Goal: Task Accomplishment & Management: Use online tool/utility

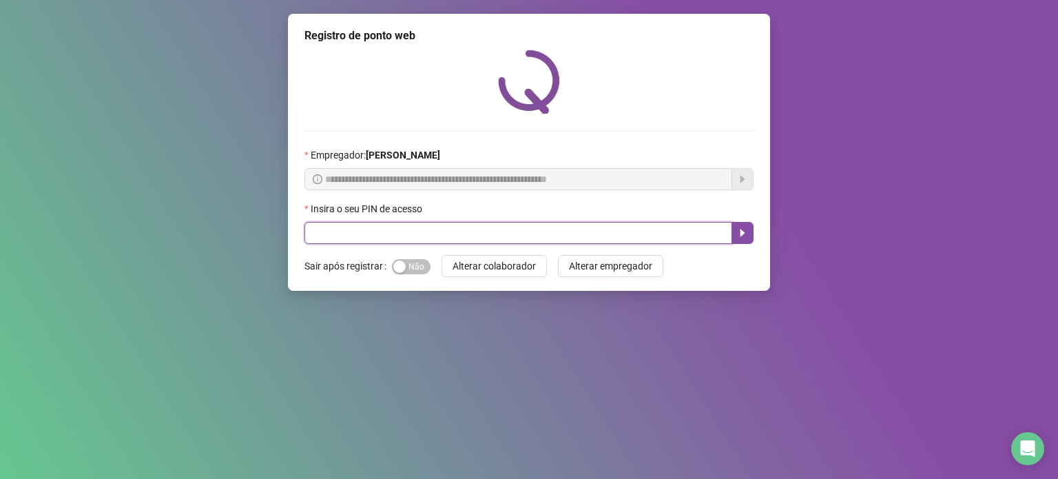
drag, startPoint x: 485, startPoint y: 237, endPoint x: 481, endPoint y: 226, distance: 11.5
click at [484, 236] on input "text" at bounding box center [518, 233] width 428 height 22
type input "*****"
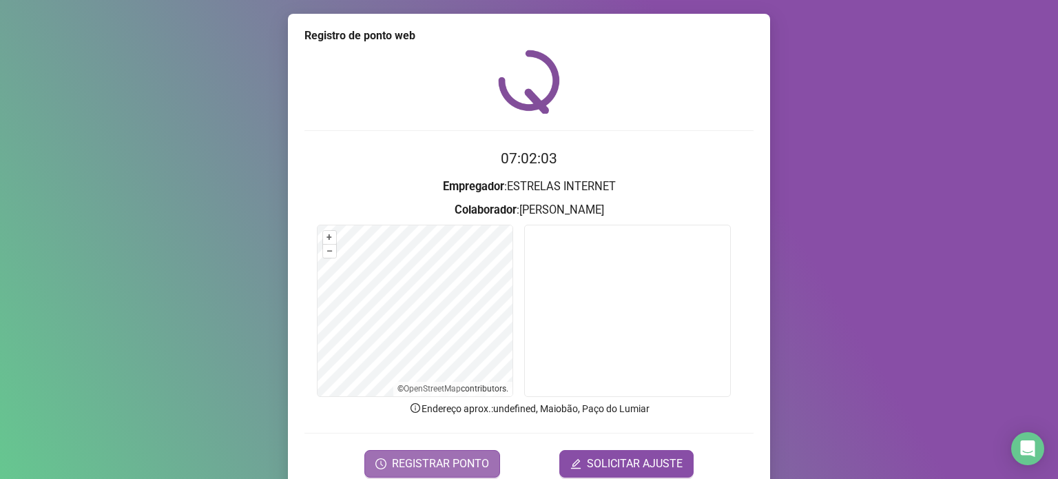
click at [448, 458] on span "REGISTRAR PONTO" at bounding box center [440, 463] width 97 height 17
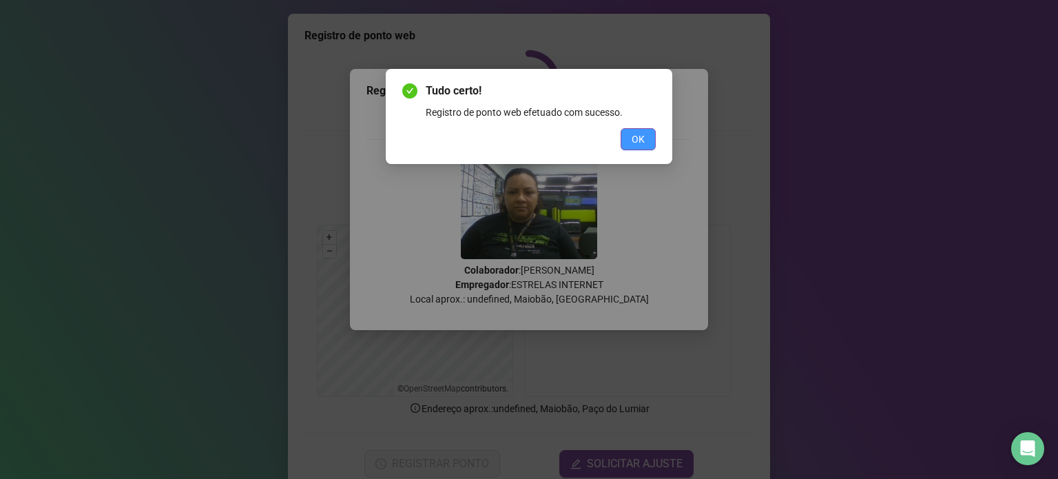
click at [636, 129] on button "OK" at bounding box center [637, 139] width 35 height 22
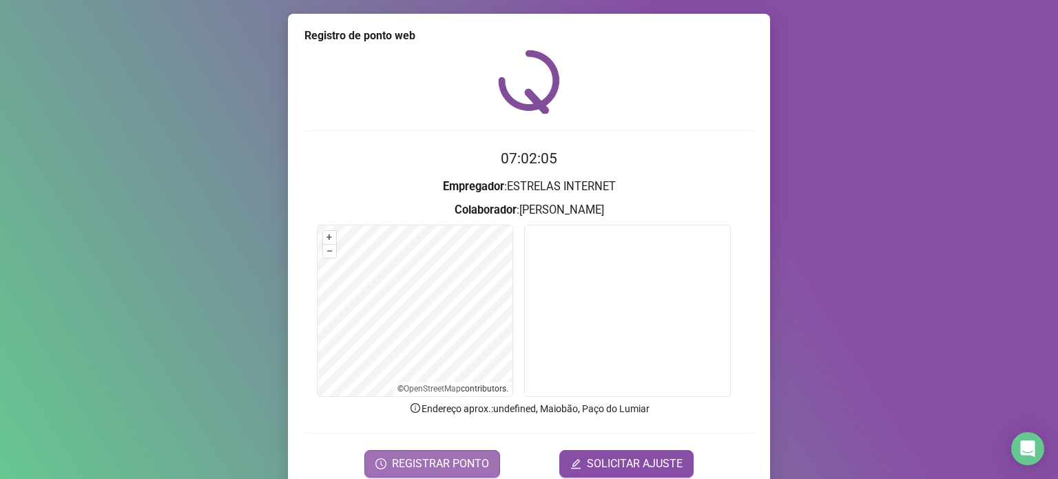
click at [468, 456] on span "REGISTRAR PONTO" at bounding box center [440, 463] width 97 height 17
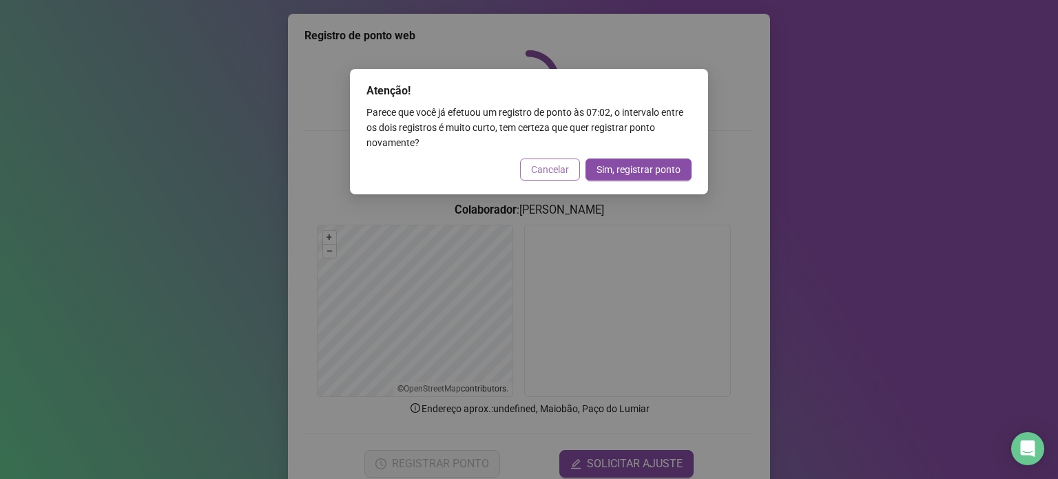
click at [545, 171] on span "Cancelar" at bounding box center [550, 169] width 38 height 15
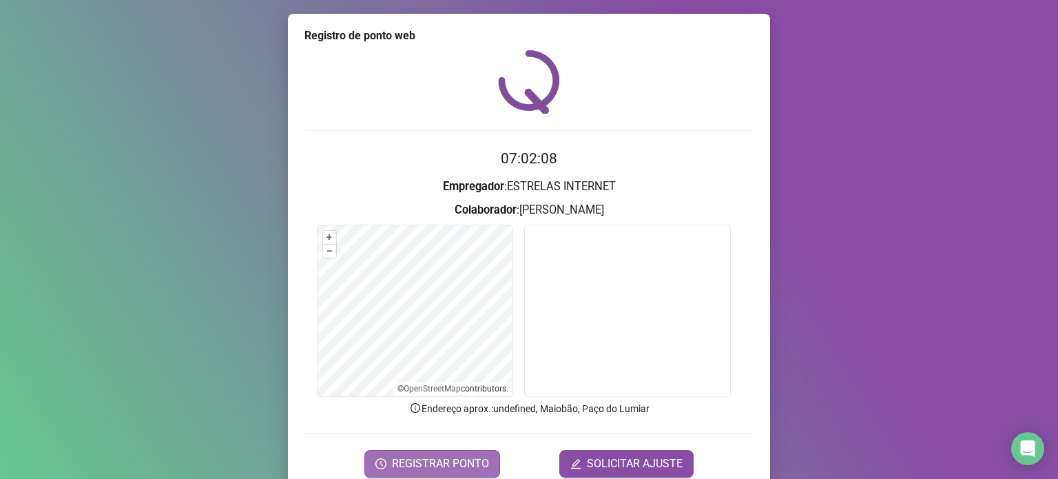
click at [438, 459] on span "REGISTRAR PONTO" at bounding box center [440, 463] width 97 height 17
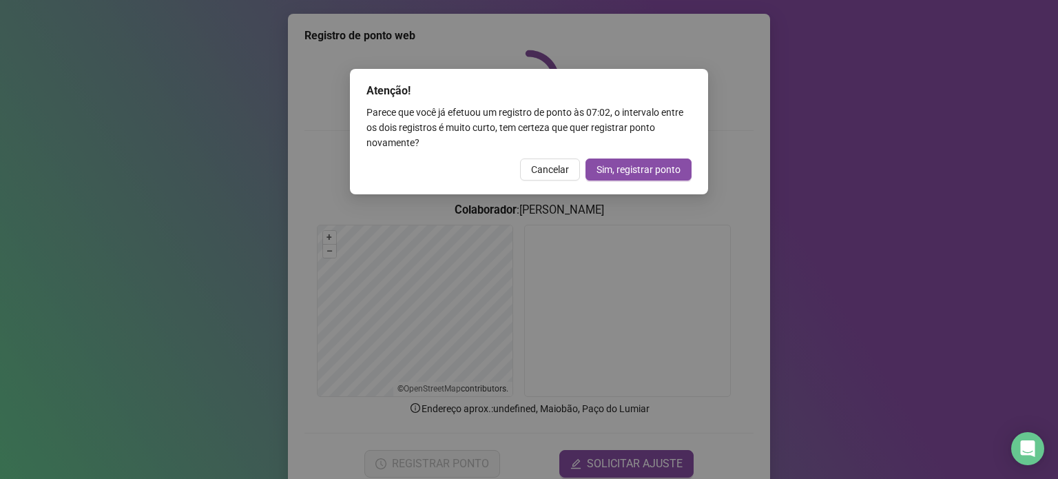
click at [554, 158] on div "Cancelar Sim, registrar ponto" at bounding box center [528, 169] width 325 height 22
click at [563, 170] on span "Cancelar" at bounding box center [550, 169] width 38 height 15
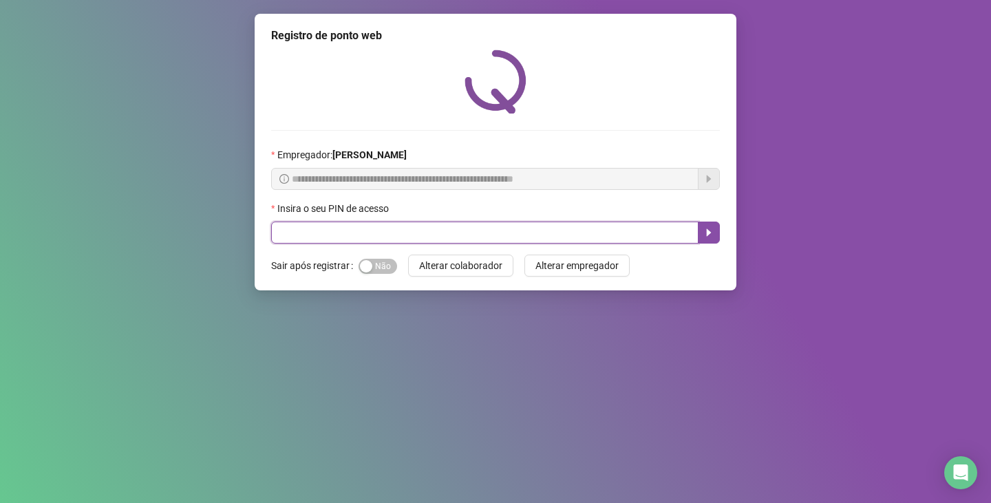
click at [449, 231] on input "text" at bounding box center [485, 233] width 428 height 22
type input "*****"
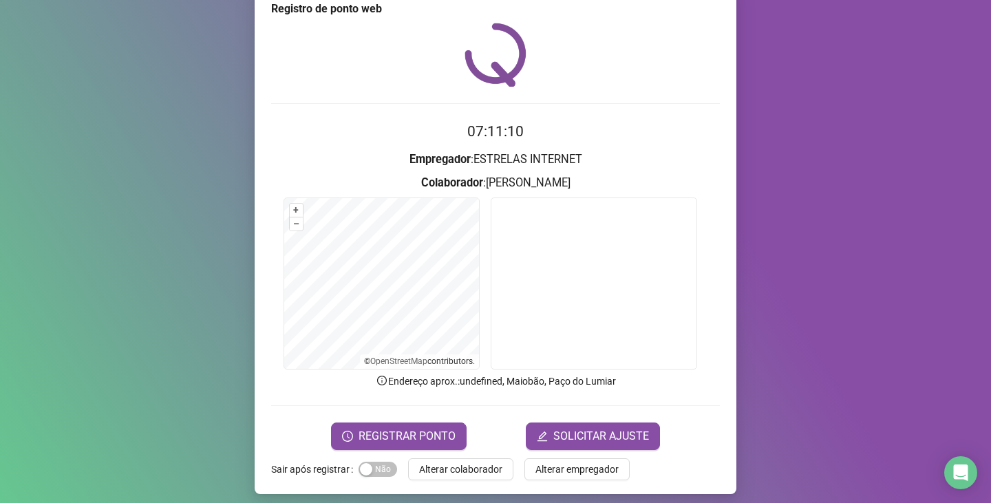
scroll to position [34, 0]
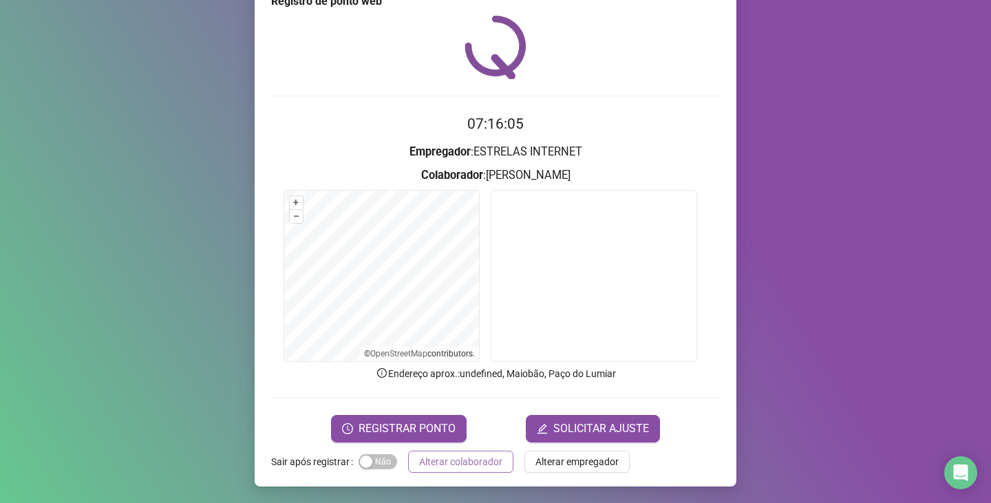
click at [447, 465] on span "Alterar colaborador" at bounding box center [460, 461] width 83 height 15
